Goal: Book appointment/travel/reservation

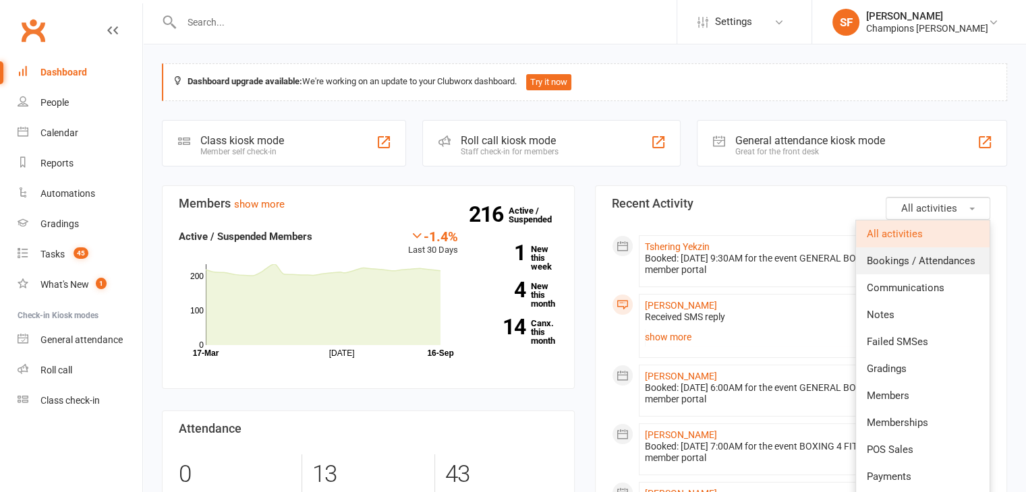
click at [939, 258] on span "Bookings / Attendances" at bounding box center [921, 261] width 109 height 12
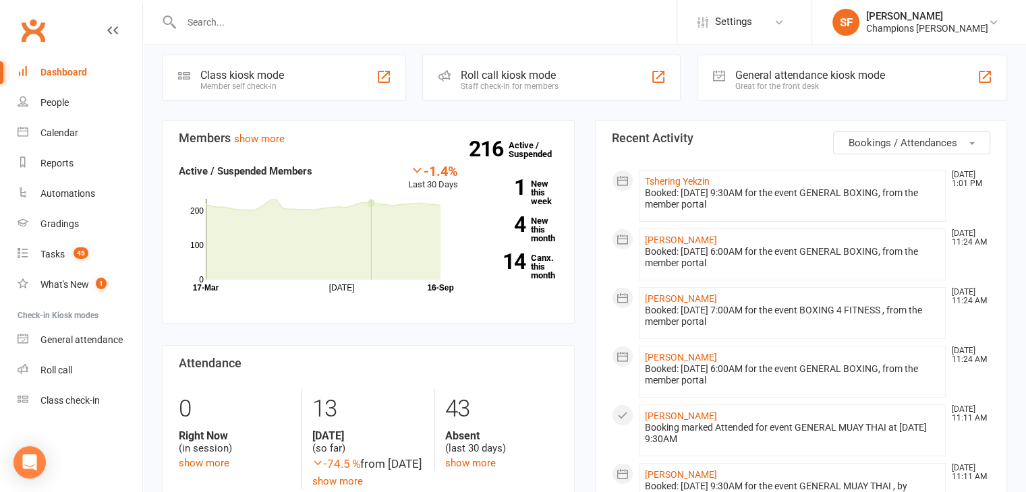
scroll to position [67, 0]
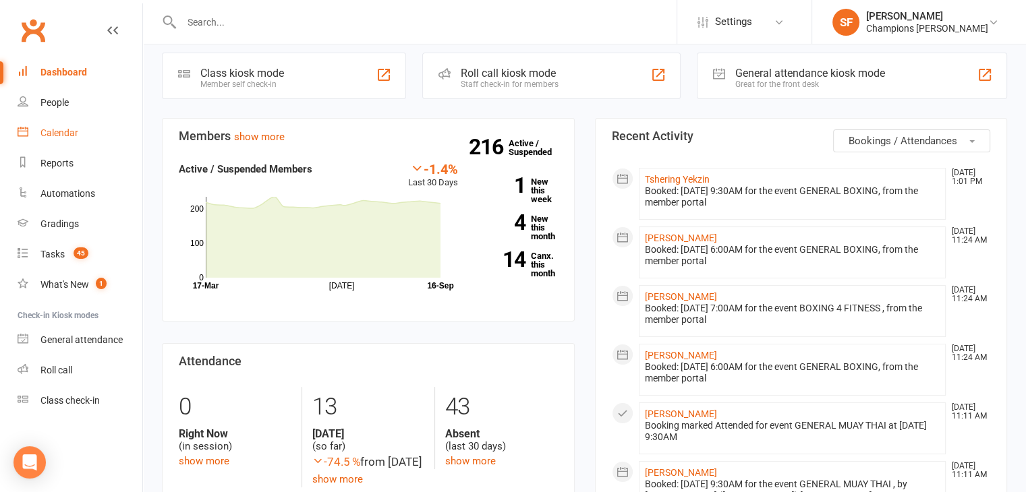
click at [88, 122] on link "Calendar" at bounding box center [80, 133] width 125 height 30
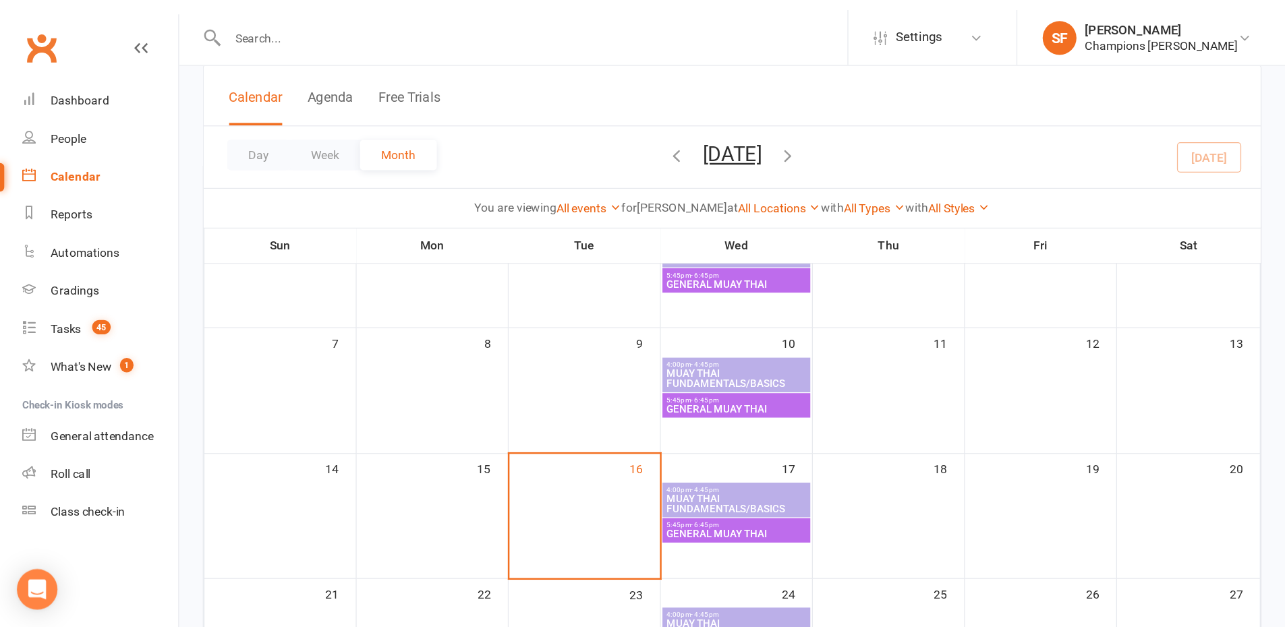
scroll to position [135, 0]
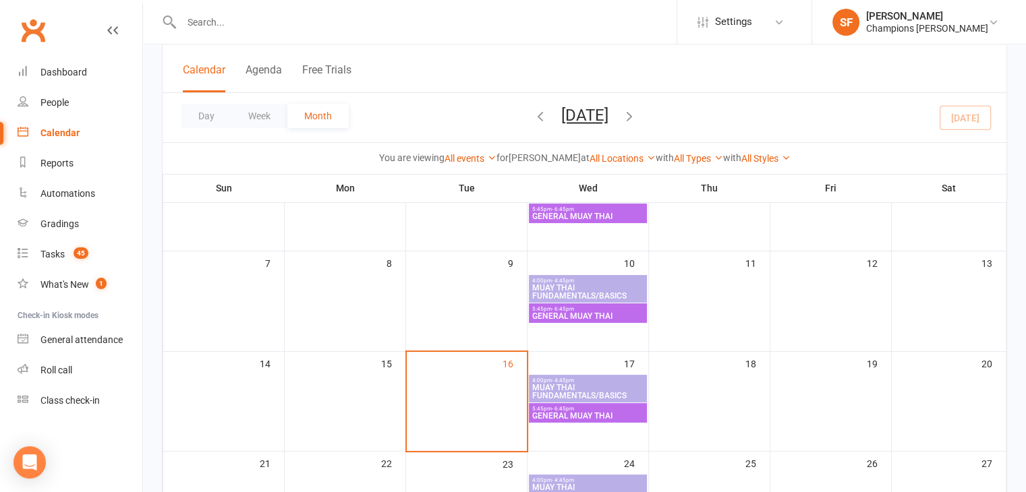
click at [566, 380] on span "- 4:45pm" at bounding box center [563, 381] width 22 height 6
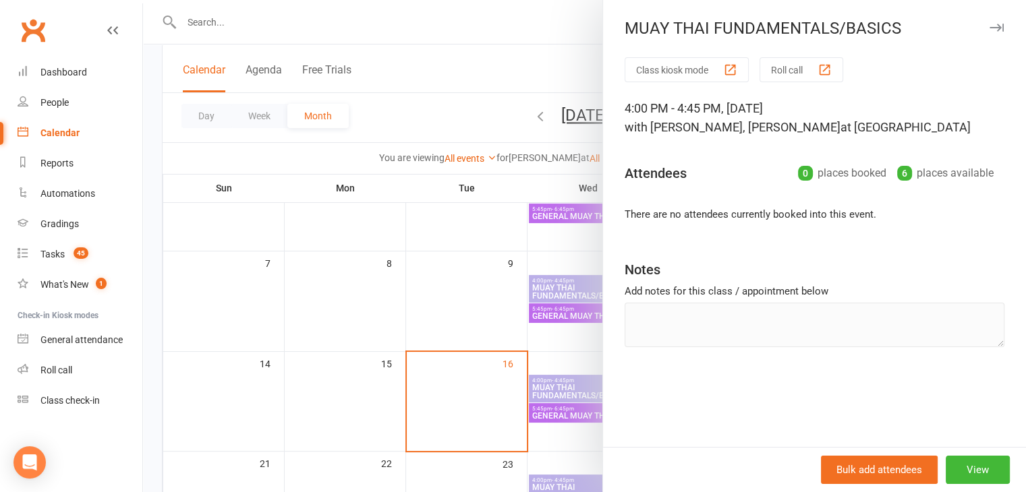
click at [437, 361] on div at bounding box center [584, 246] width 883 height 492
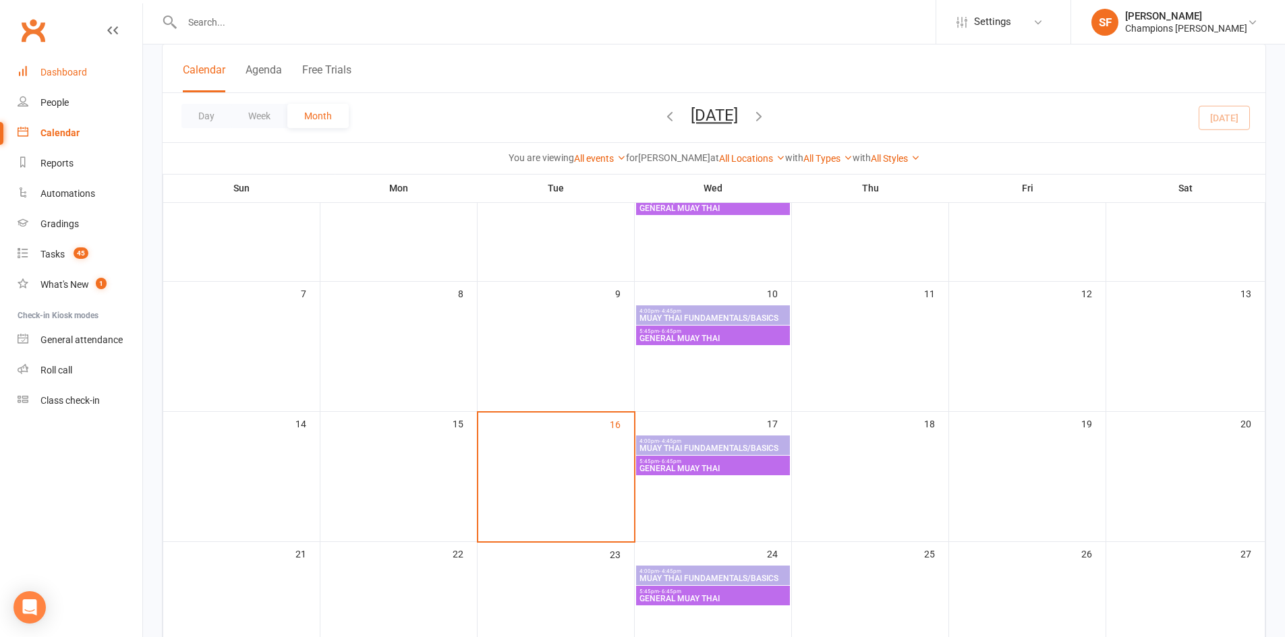
click at [84, 68] on div "Dashboard" at bounding box center [63, 72] width 47 height 11
